Goal: Download file/media

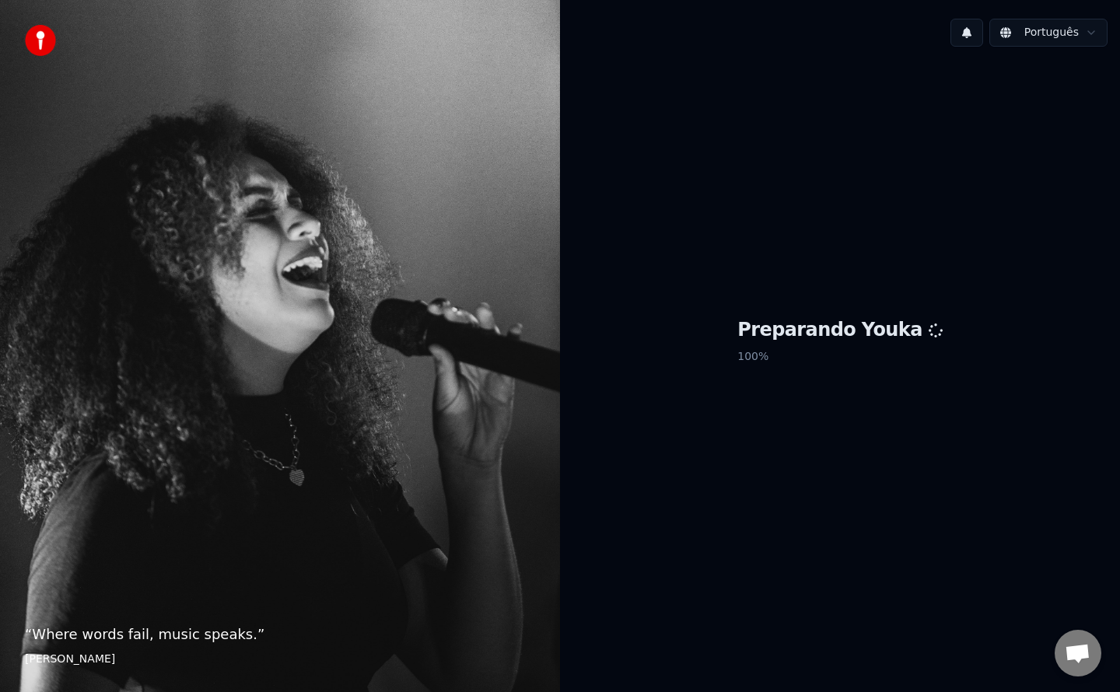
scroll to position [2223, 0]
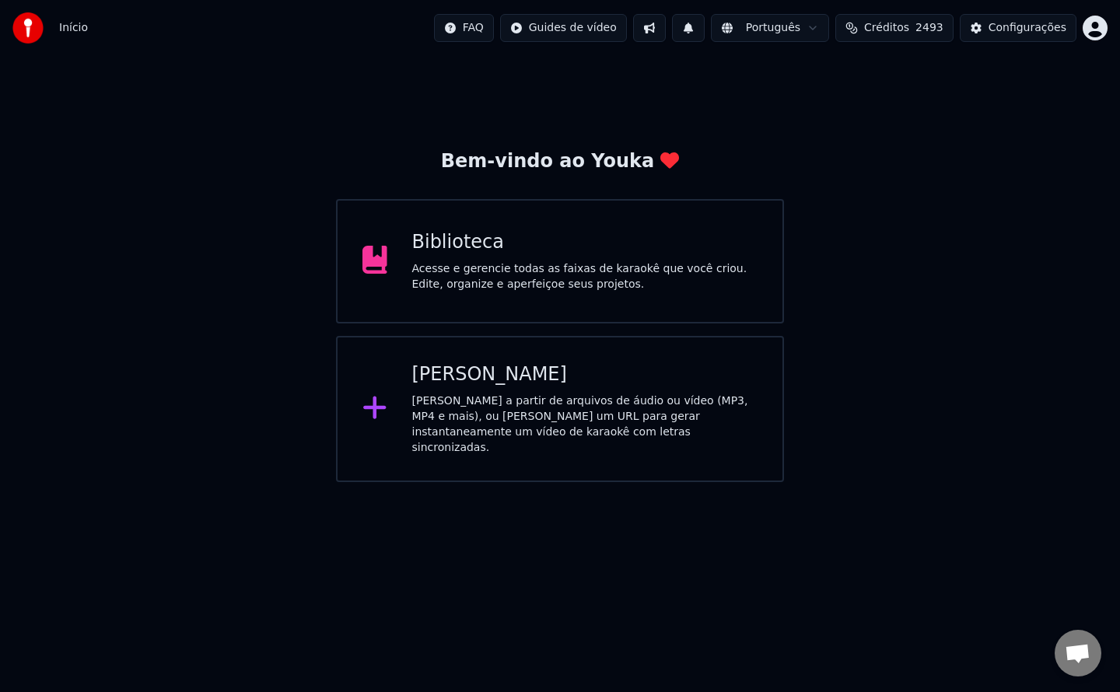
click at [520, 265] on div "Acesse e gerencie todas as faixas de karaokê que você criou. Edite, organize e …" at bounding box center [585, 276] width 346 height 31
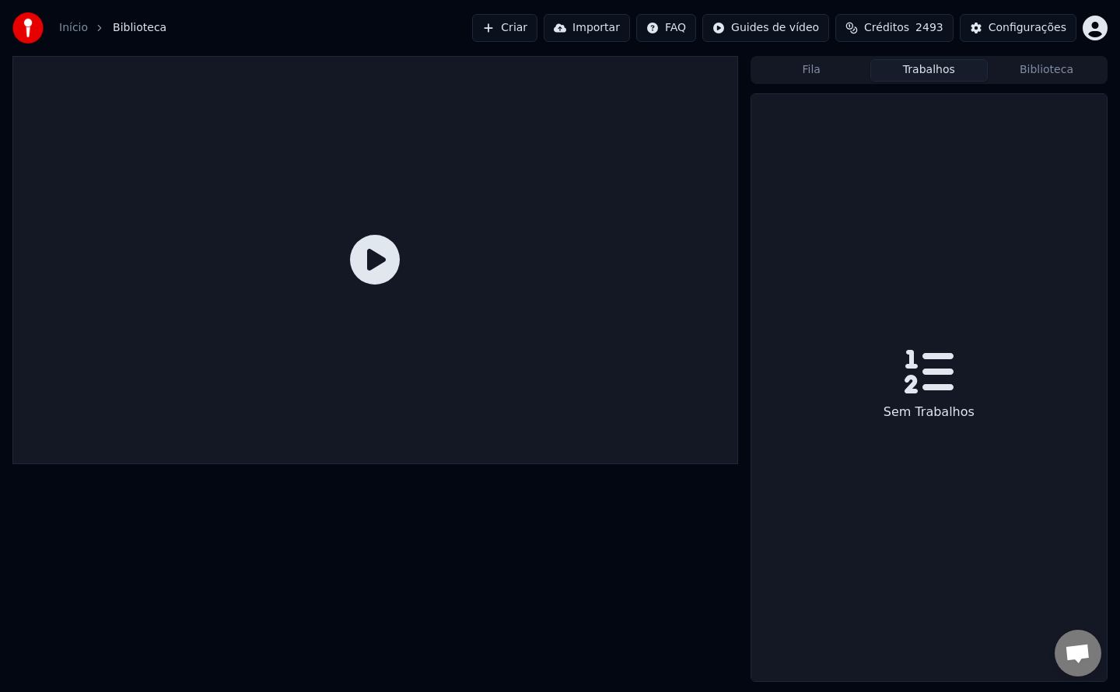
click at [947, 75] on button "Trabalhos" at bounding box center [929, 70] width 117 height 23
click at [1042, 79] on button "Biblioteca" at bounding box center [1046, 70] width 117 height 23
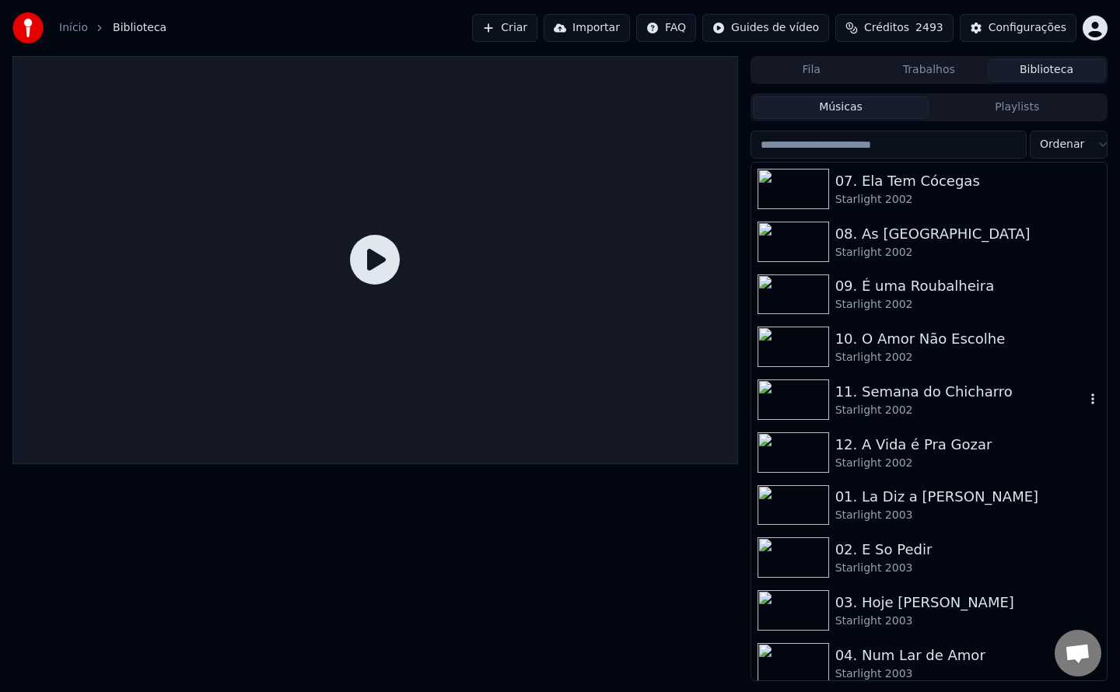
click at [885, 401] on div "11. Semana do Chicharro" at bounding box center [961, 392] width 250 height 22
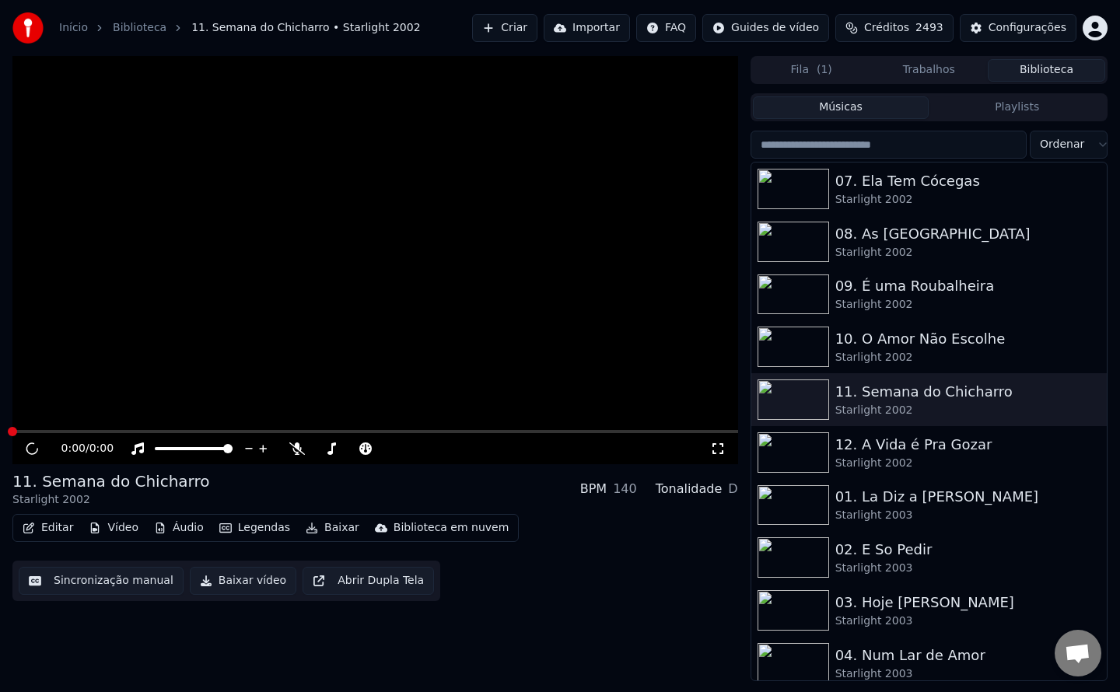
click at [259, 525] on button "Legendas" at bounding box center [254, 528] width 83 height 22
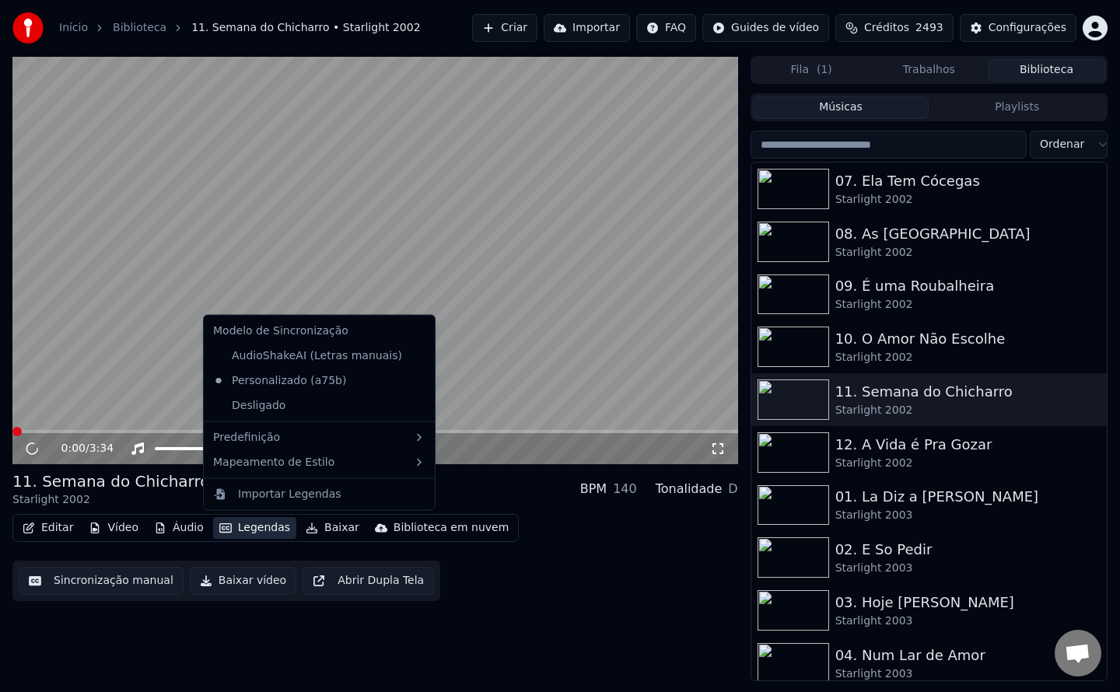
click at [259, 525] on button "Legendas" at bounding box center [254, 528] width 83 height 22
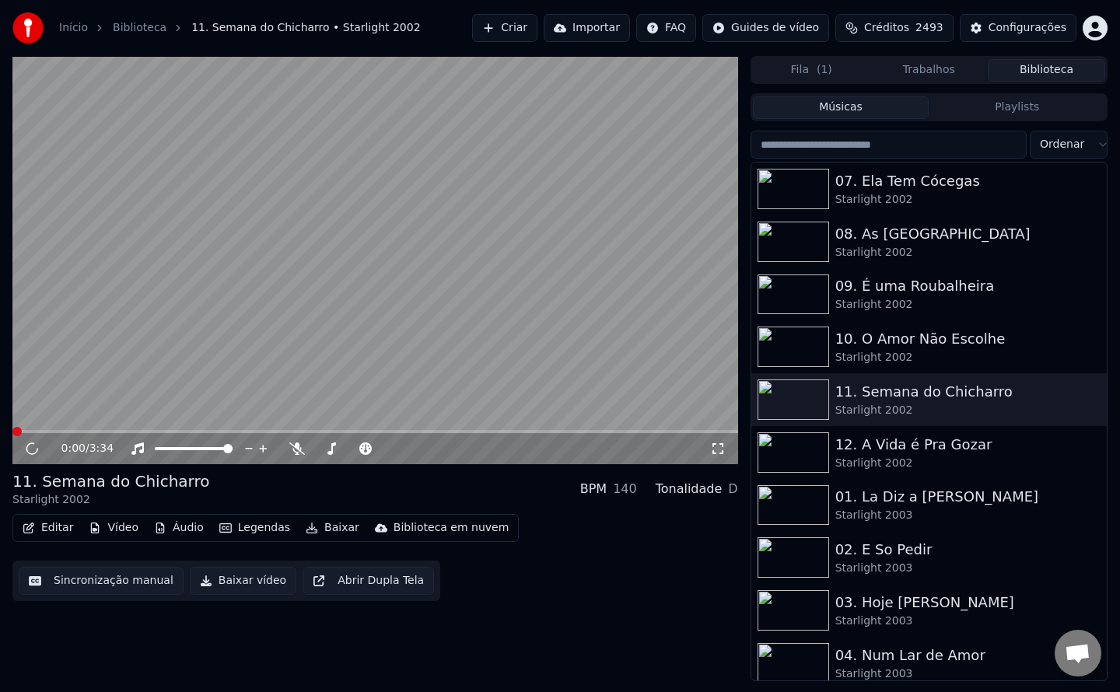
click at [236, 580] on button "Baixar vídeo" at bounding box center [243, 581] width 107 height 28
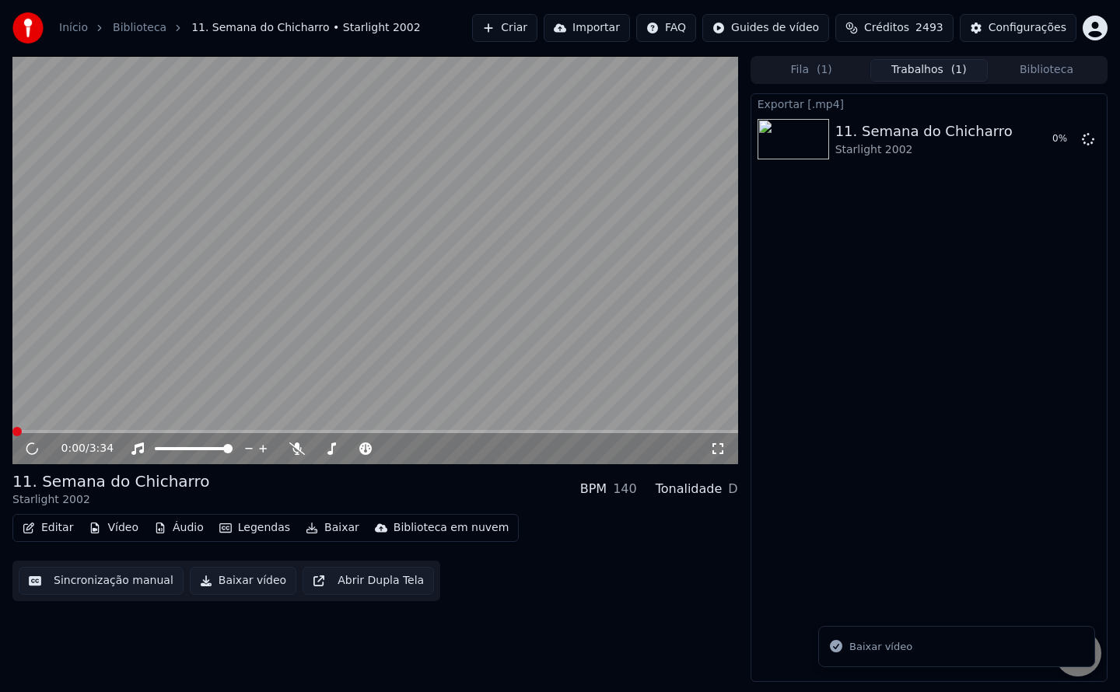
click at [486, 244] on video at bounding box center [375, 260] width 726 height 408
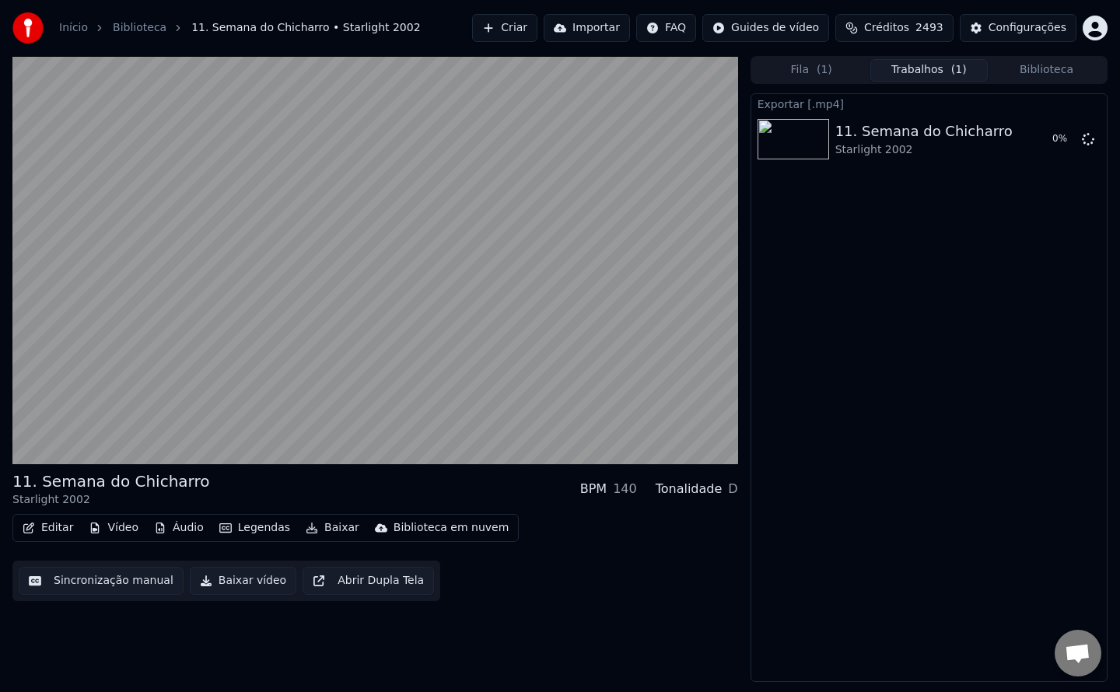
click at [486, 244] on video at bounding box center [375, 260] width 726 height 408
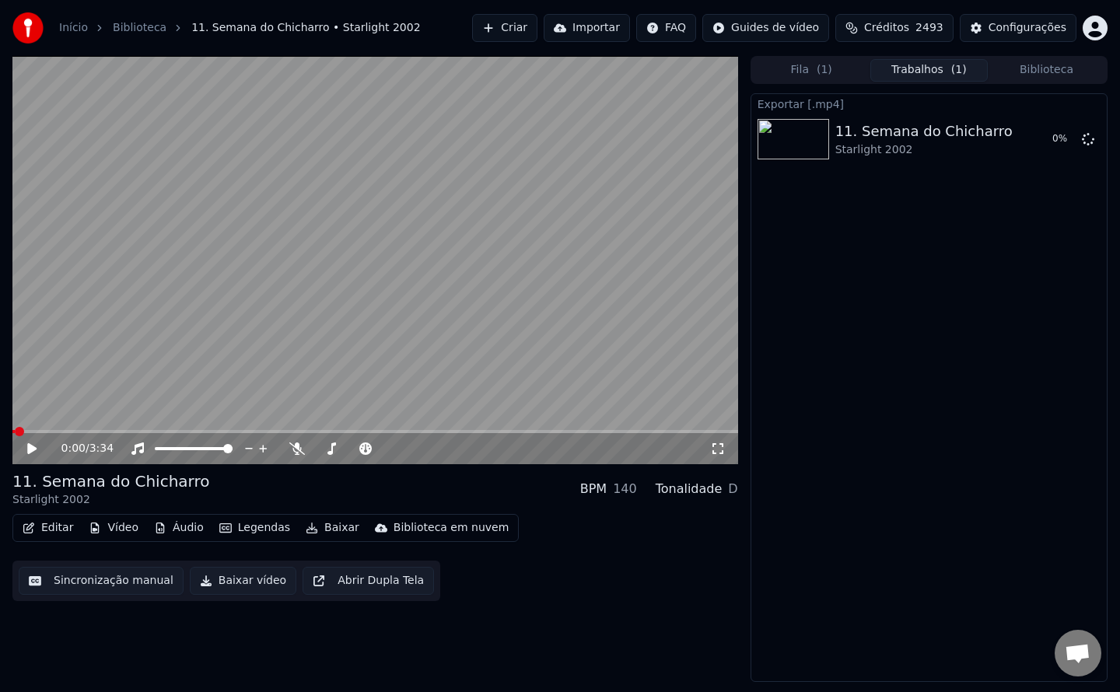
click at [1029, 70] on button "Biblioteca" at bounding box center [1046, 70] width 117 height 23
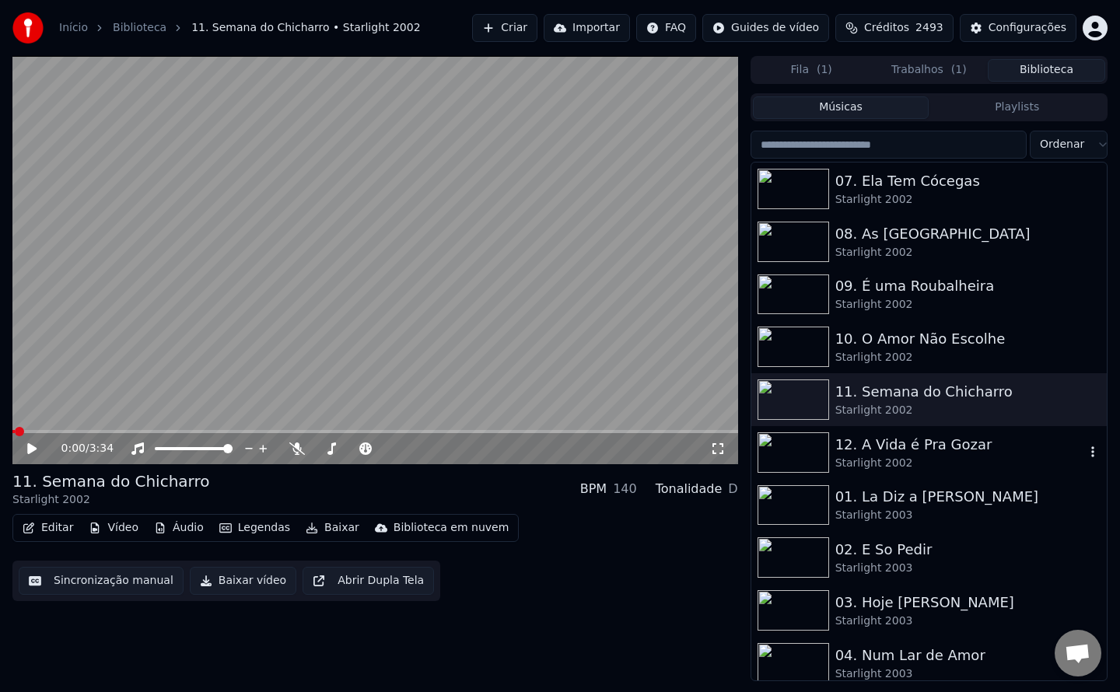
click at [876, 459] on div "Starlight 2002" at bounding box center [961, 464] width 250 height 16
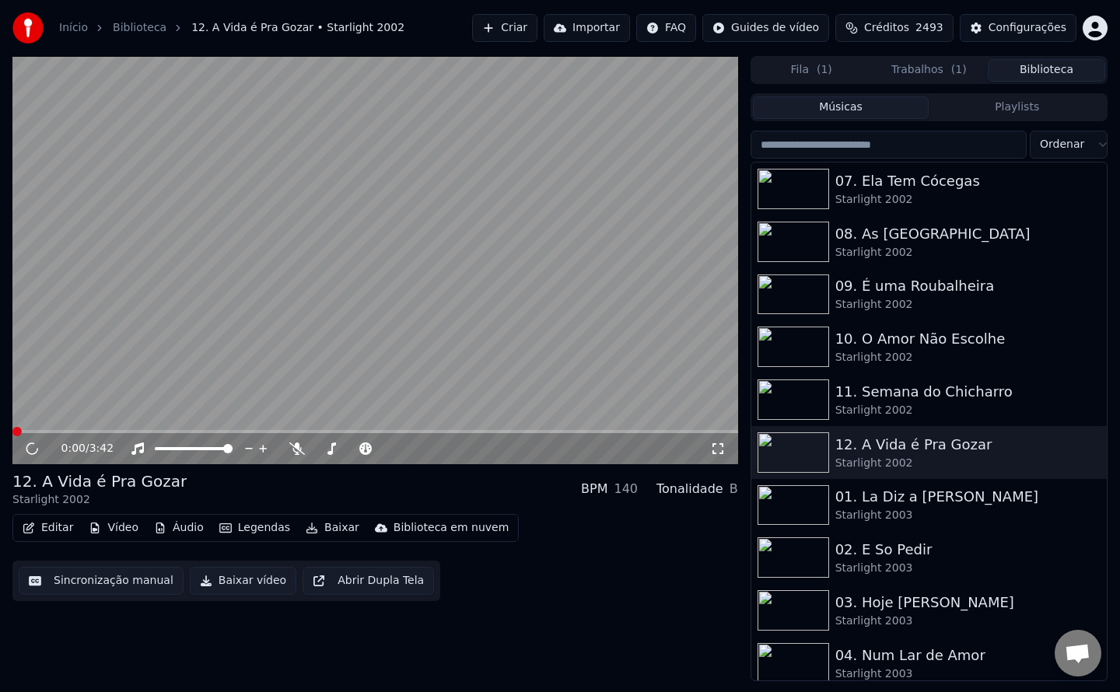
click at [390, 313] on video at bounding box center [375, 260] width 726 height 408
click at [878, 398] on div "11. Semana do Chicharro" at bounding box center [961, 392] width 250 height 22
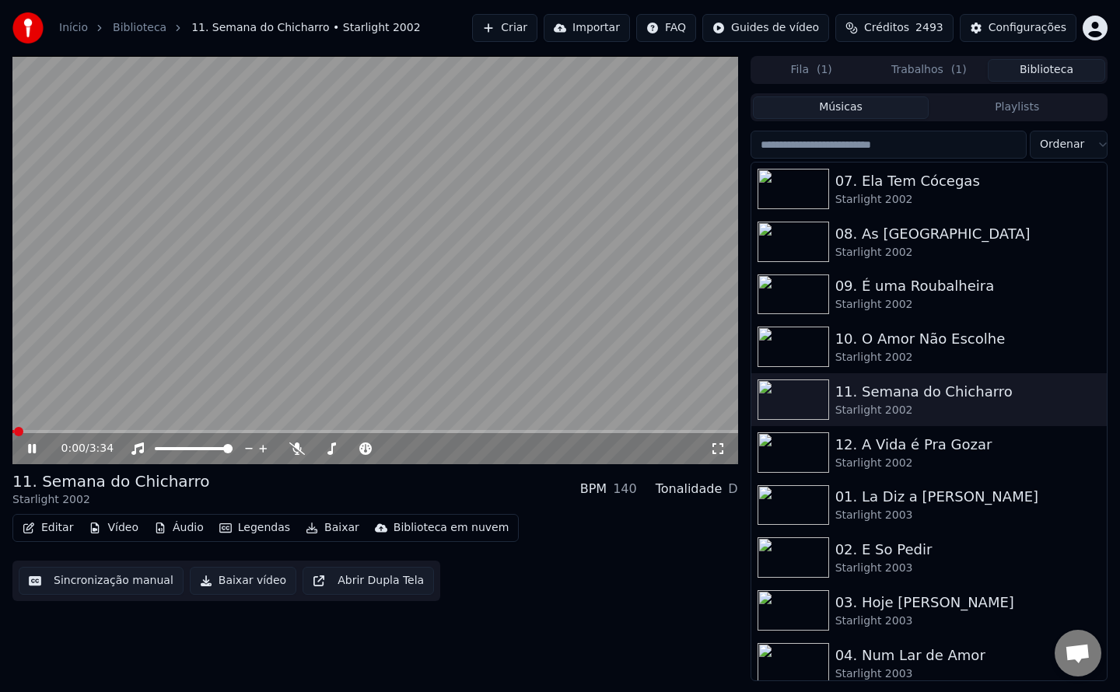
click at [922, 64] on button "Trabalhos ( 1 )" at bounding box center [929, 70] width 117 height 23
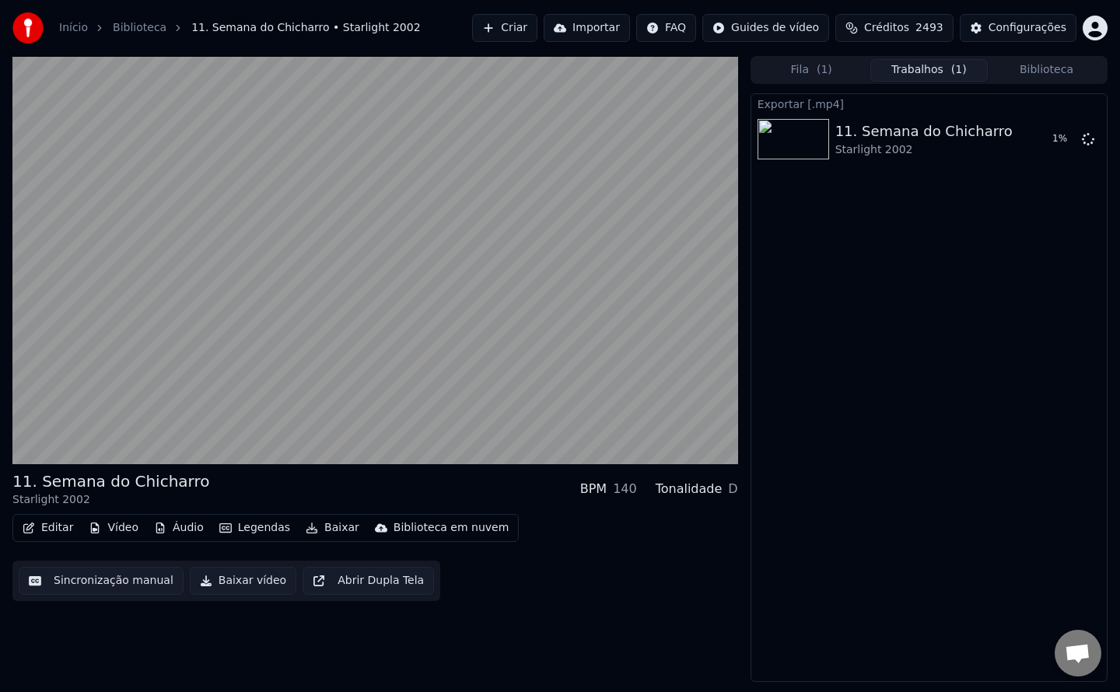
click at [1043, 62] on button "Biblioteca" at bounding box center [1046, 70] width 117 height 23
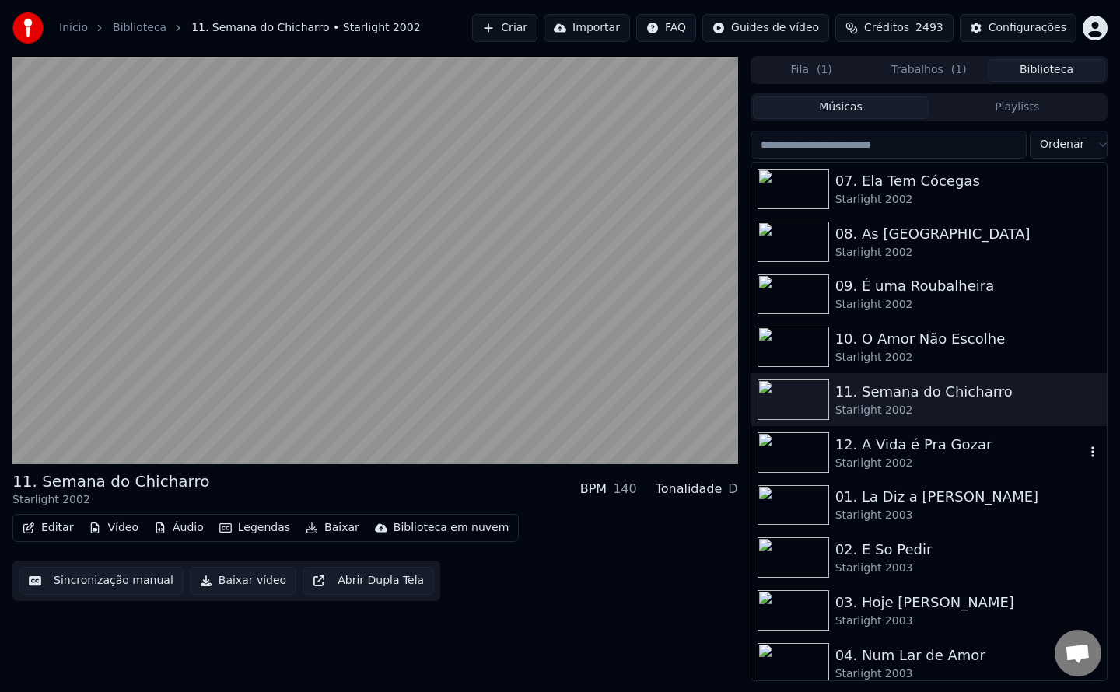
click at [891, 458] on div "Starlight 2002" at bounding box center [961, 464] width 250 height 16
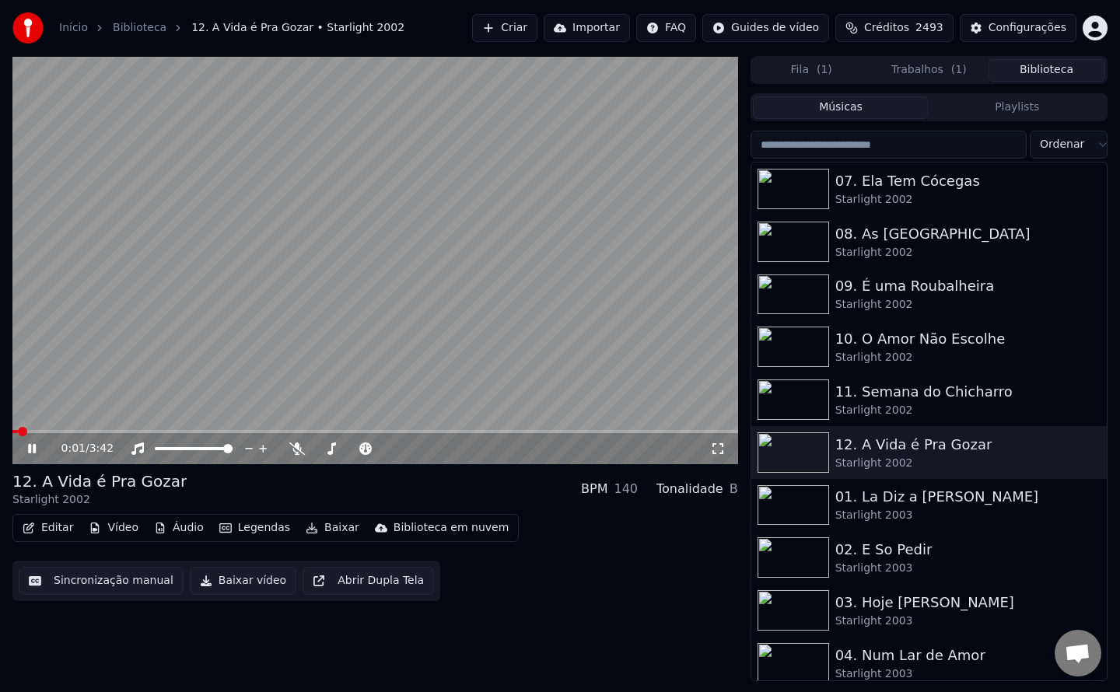
click at [244, 590] on button "Baixar vídeo" at bounding box center [243, 581] width 107 height 28
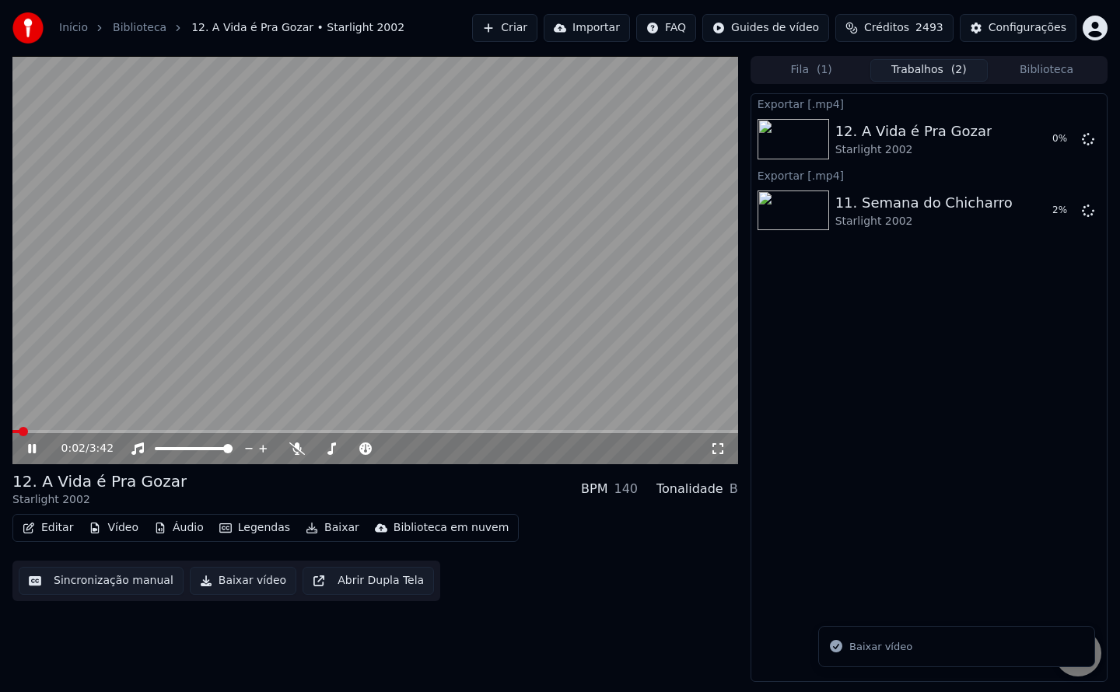
click at [370, 303] on video at bounding box center [375, 260] width 726 height 408
click at [951, 521] on div "Exportar [.mp4] 12. A Vida é Pra Gozar Starlight 2002 3 % Exportar [.mp4] 11. S…" at bounding box center [929, 387] width 357 height 589
